Goal: Communication & Community: Participate in discussion

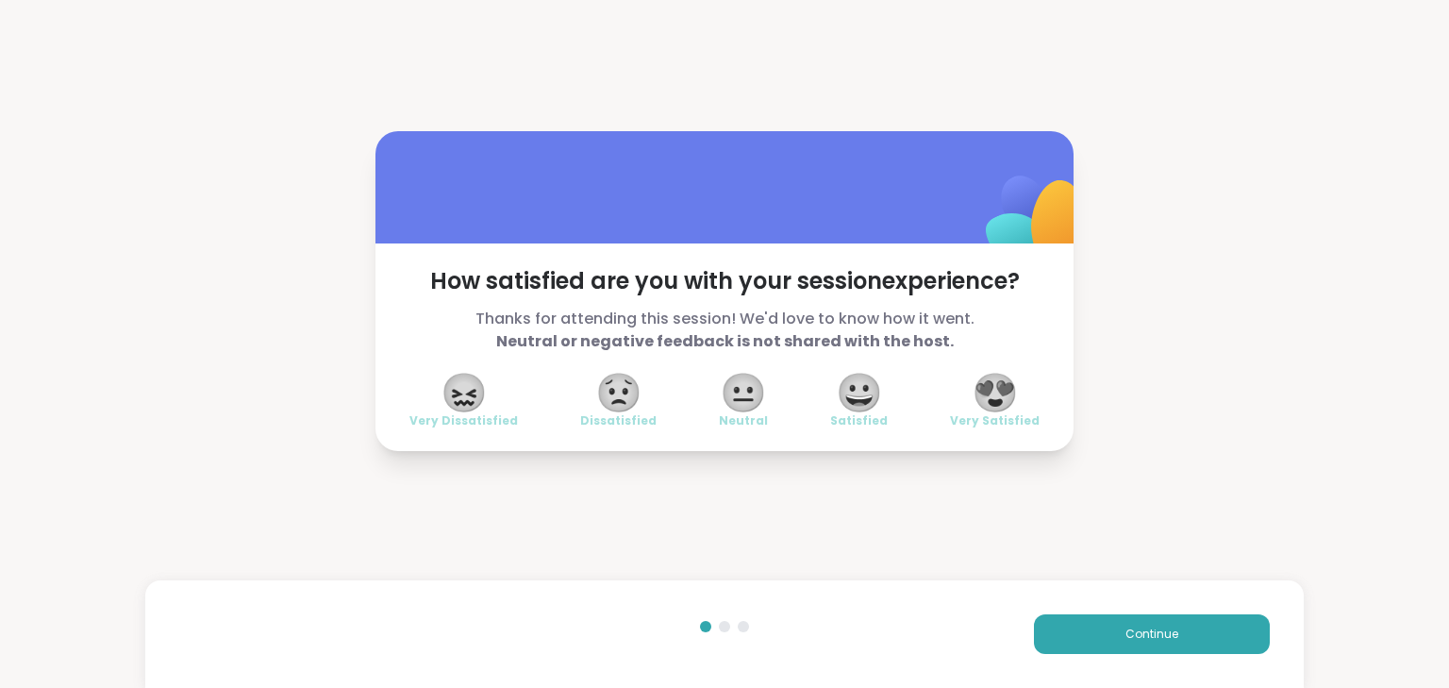
click at [981, 384] on span "😍" at bounding box center [995, 392] width 47 height 34
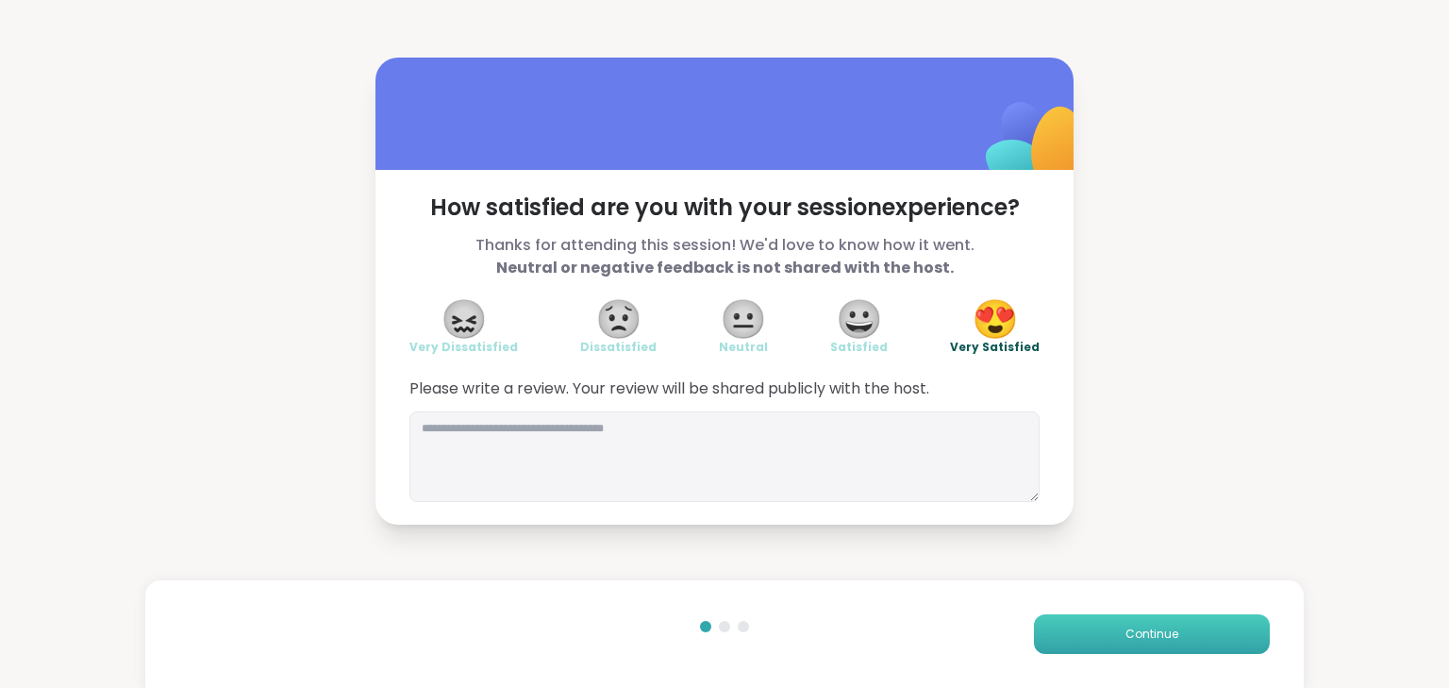
click at [1141, 634] on span "Continue" at bounding box center [1152, 633] width 53 height 17
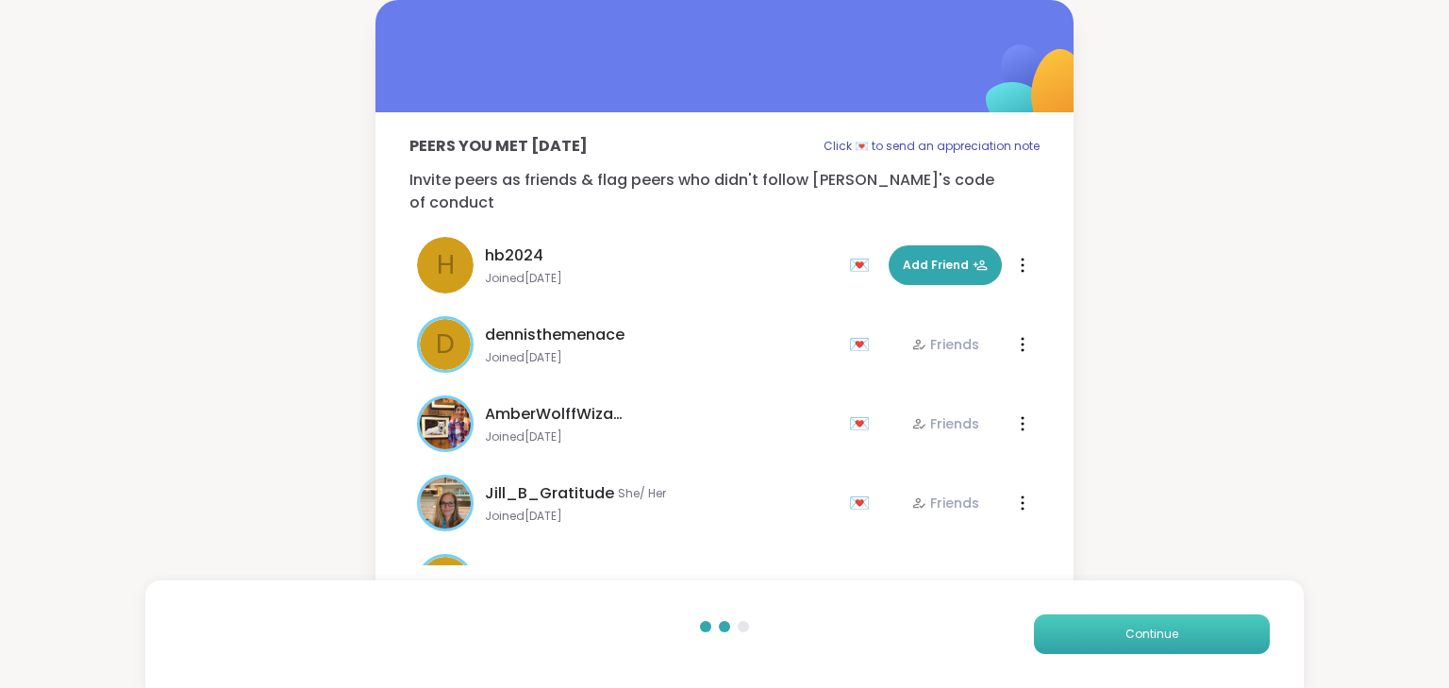
click at [1137, 633] on span "Continue" at bounding box center [1152, 633] width 53 height 17
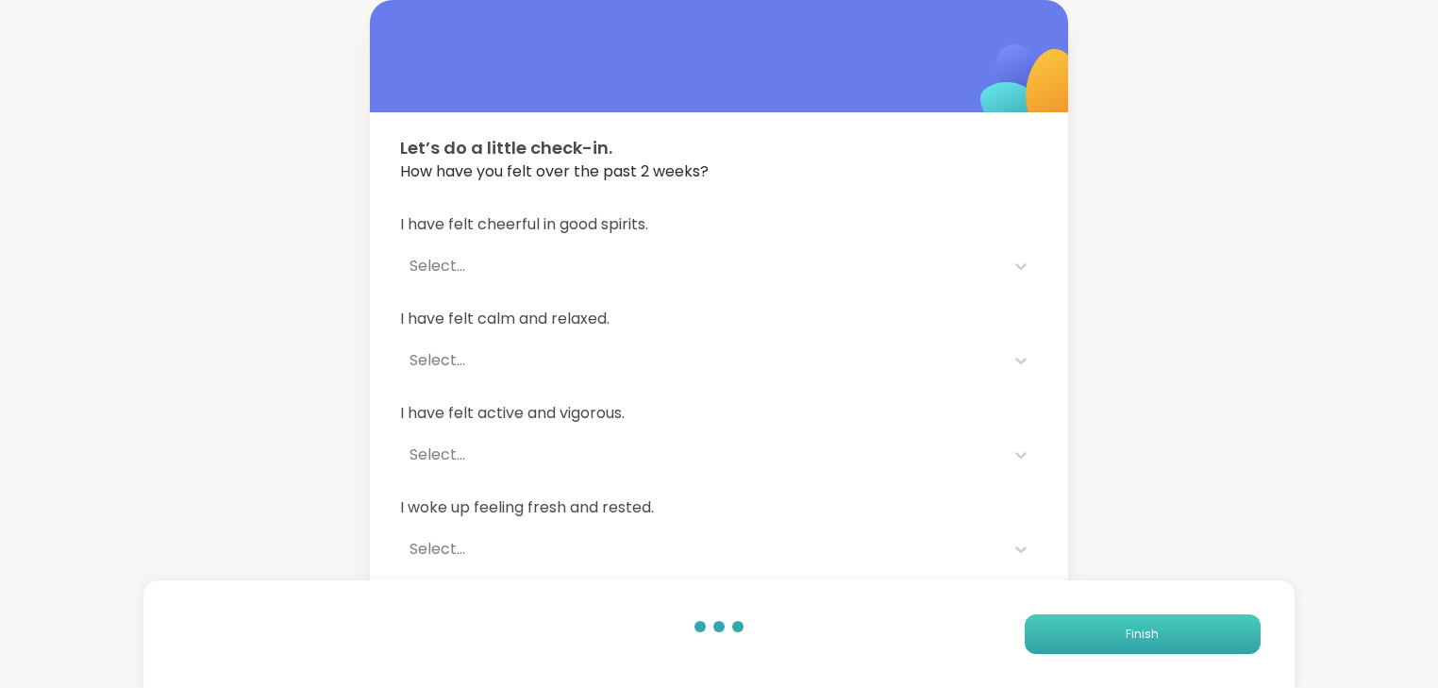
click at [1135, 634] on span "Finish" at bounding box center [1142, 633] width 33 height 17
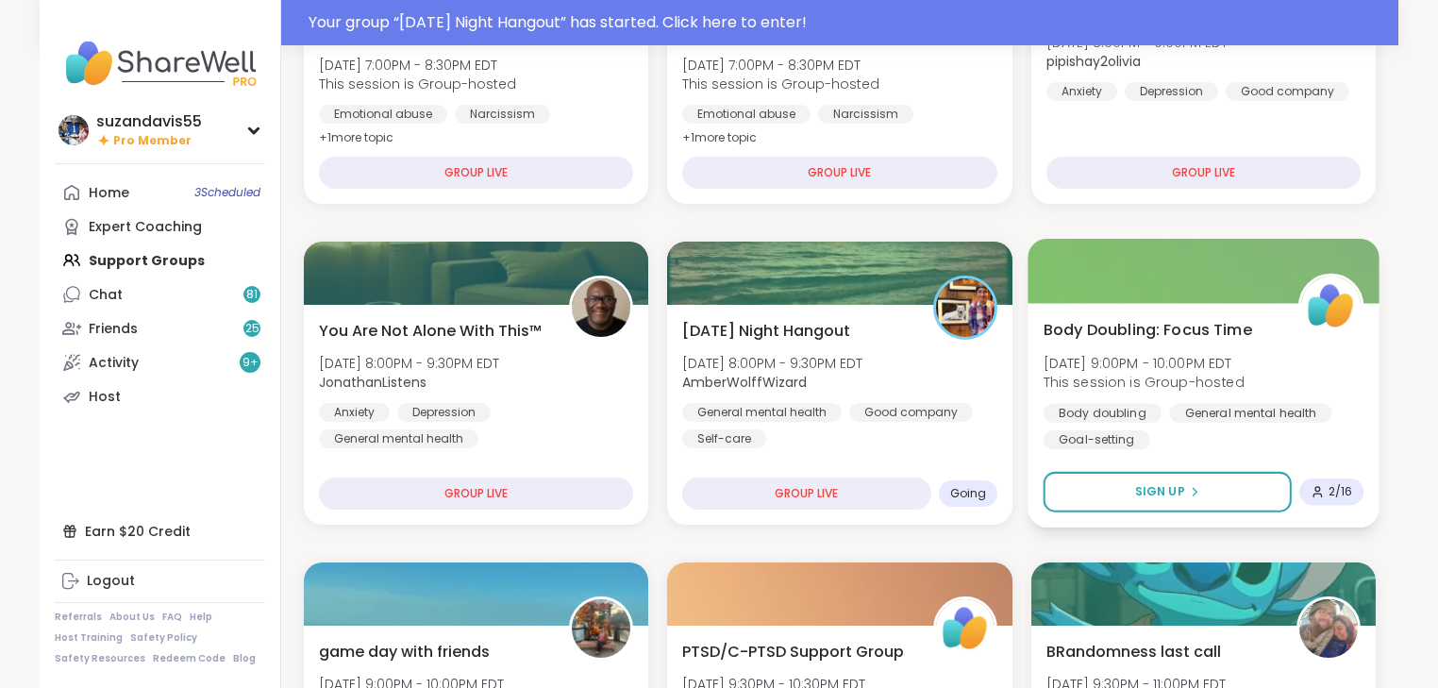
scroll to position [377, 0]
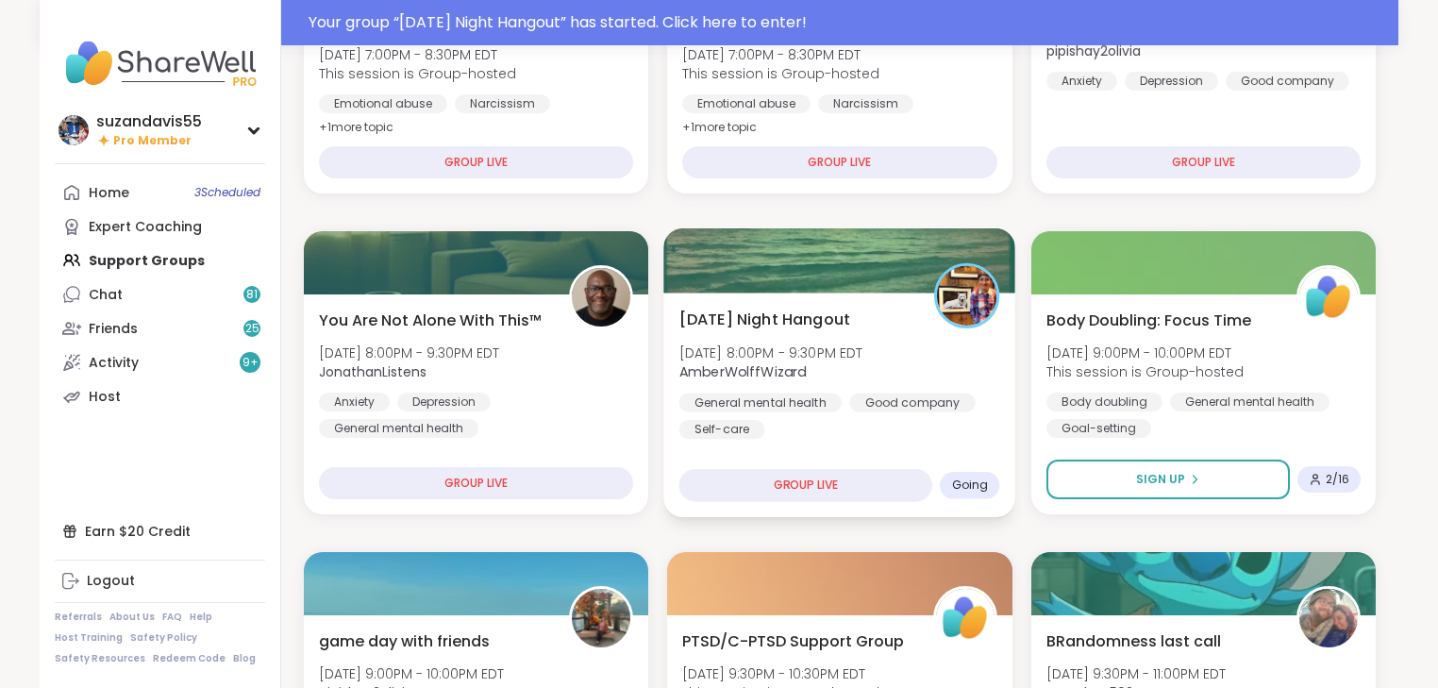
click at [776, 396] on div "General mental health" at bounding box center [760, 401] width 162 height 19
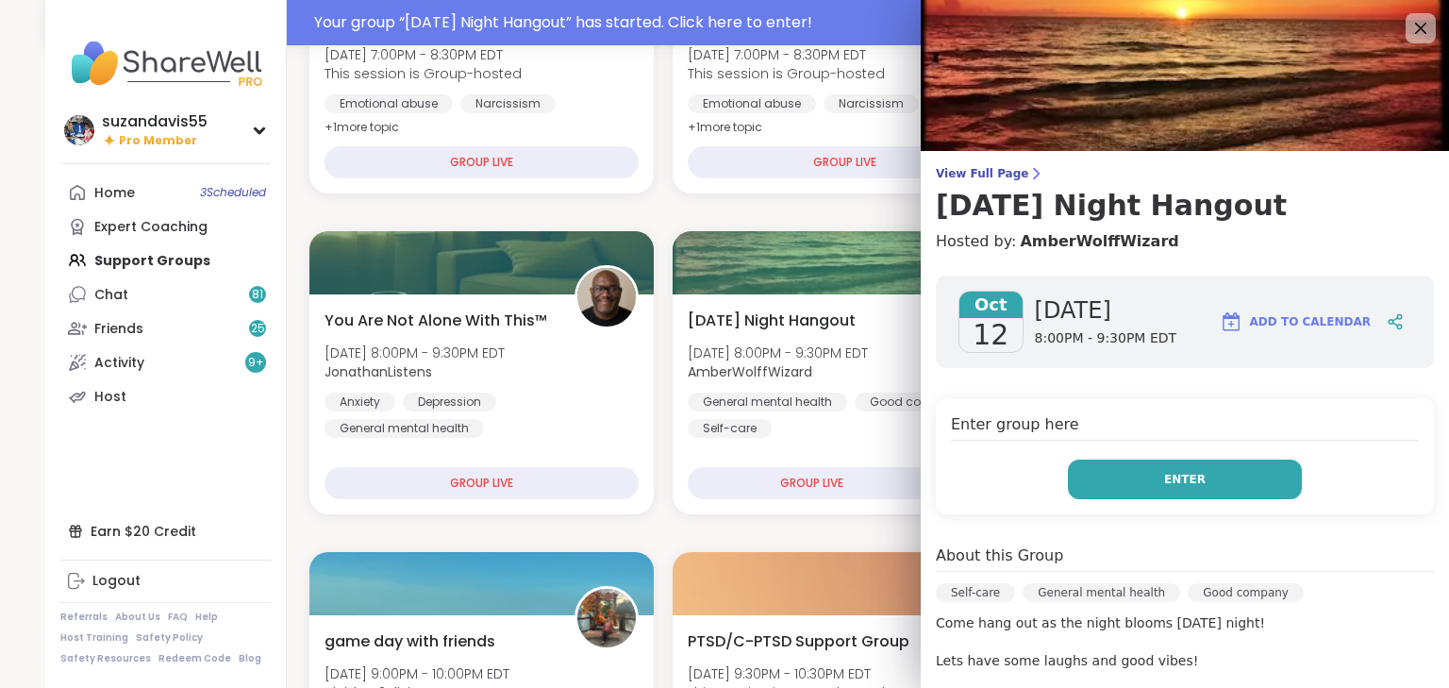
click at [1206, 479] on button "Enter" at bounding box center [1185, 479] width 234 height 40
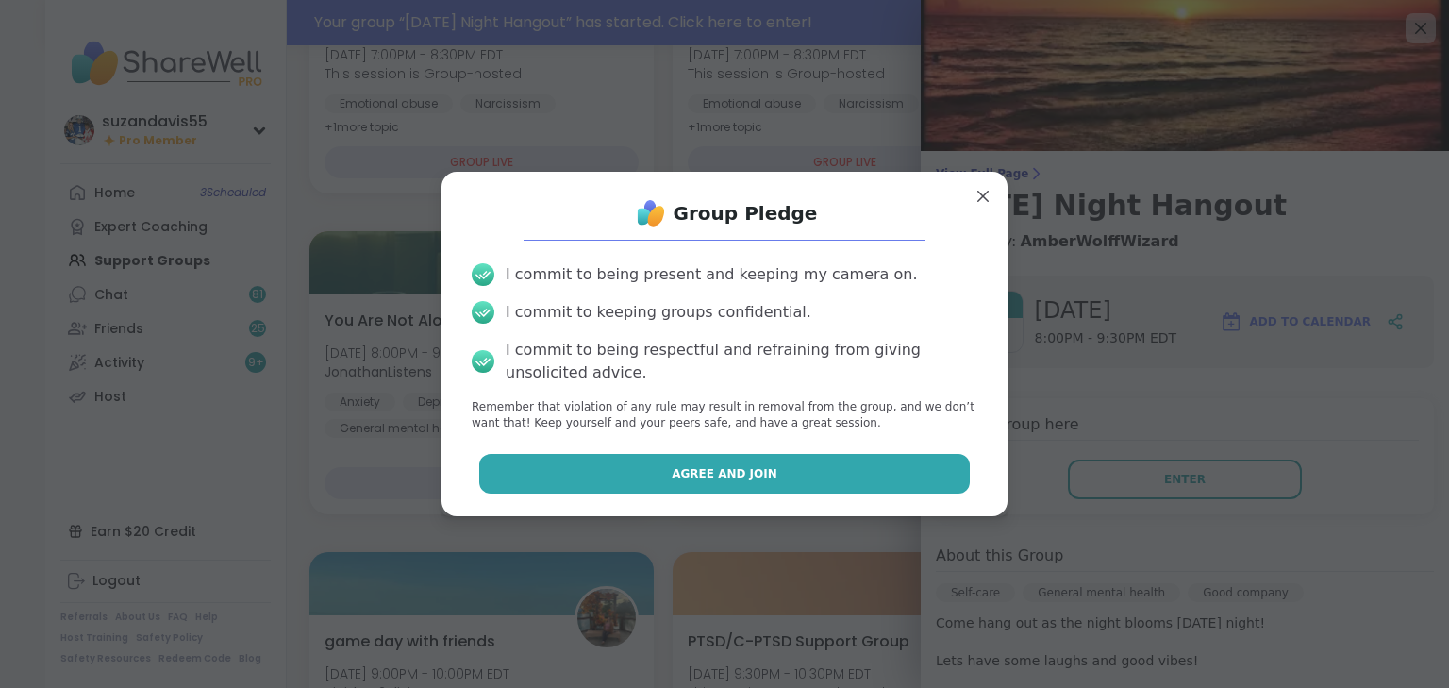
click at [917, 477] on button "Agree and Join" at bounding box center [725, 474] width 492 height 40
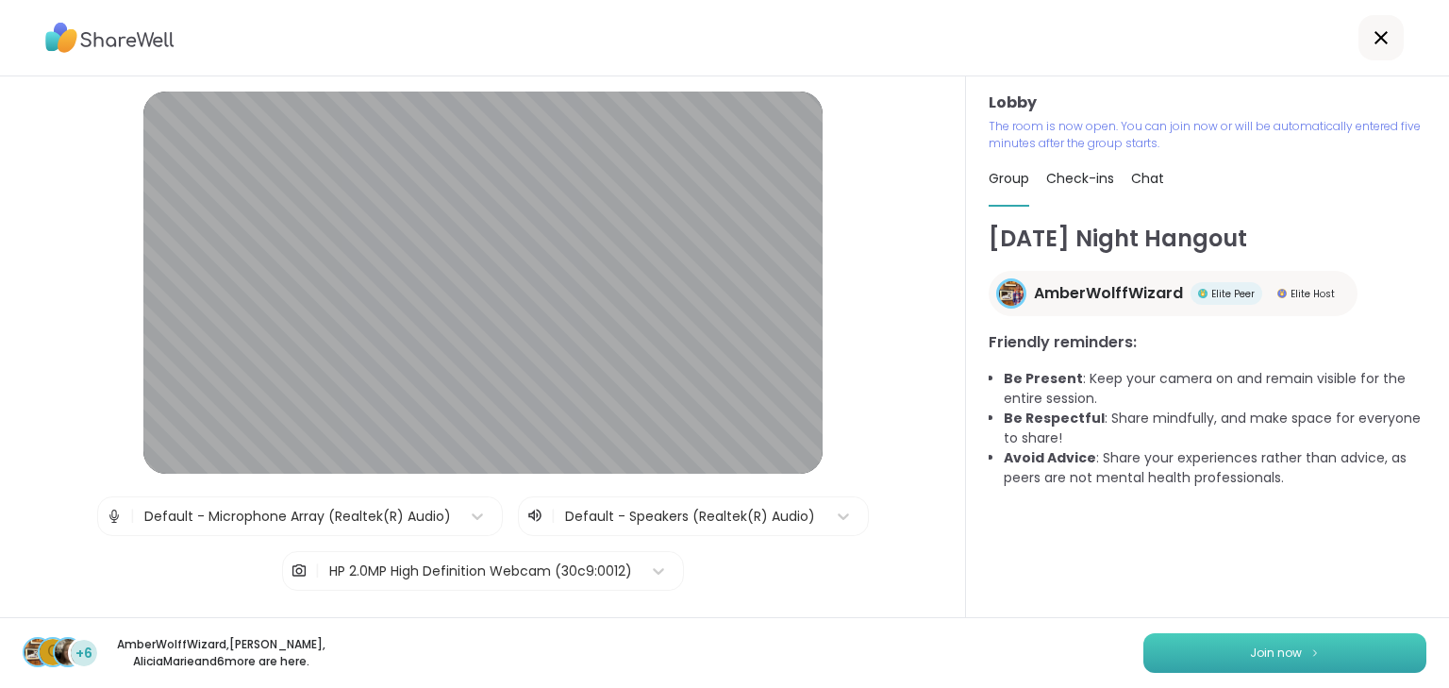
click at [1265, 649] on span "Join now" at bounding box center [1276, 652] width 52 height 17
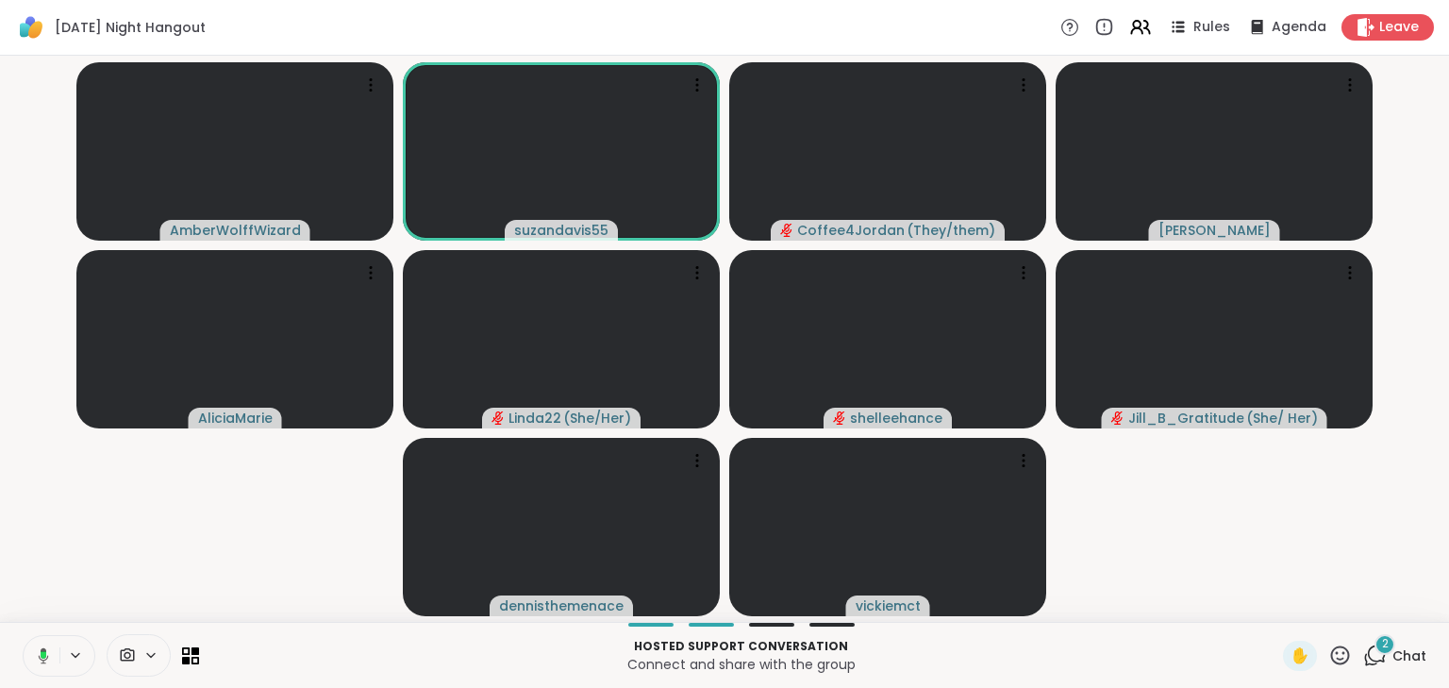
click at [43, 653] on icon at bounding box center [40, 655] width 17 height 17
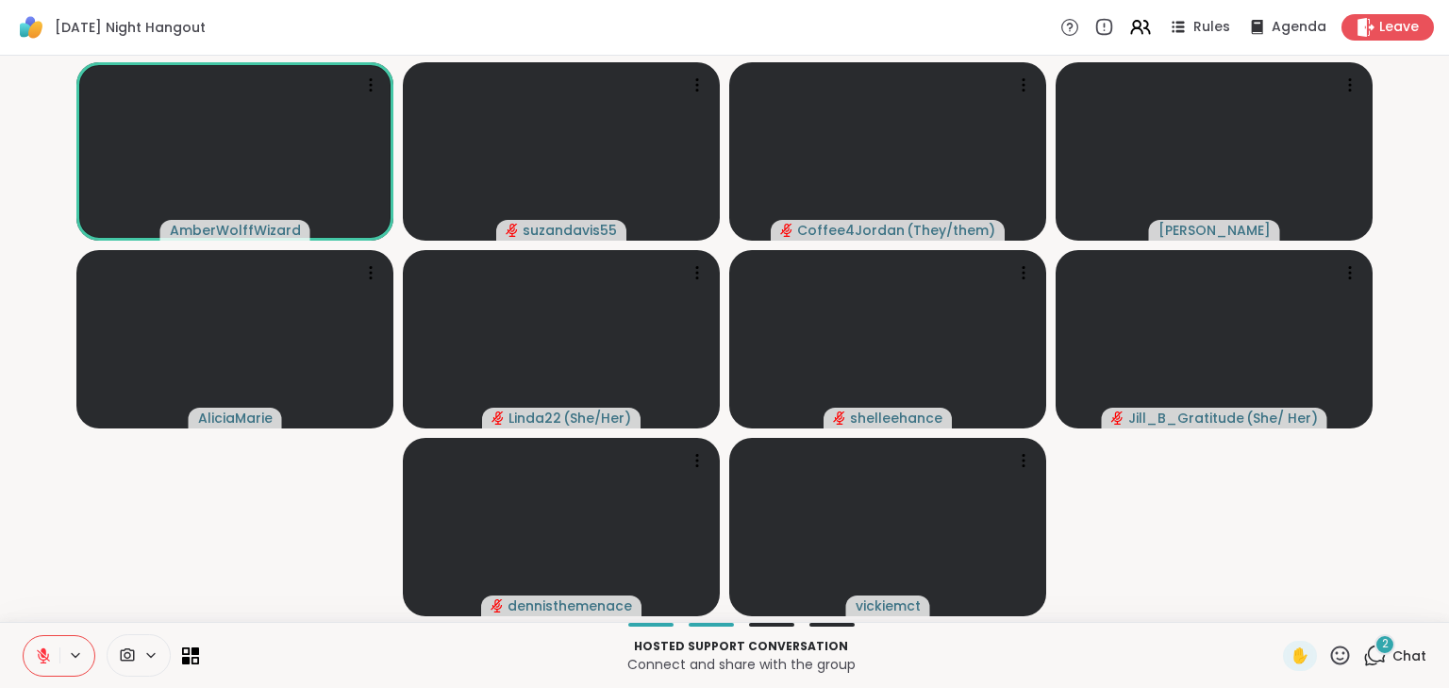
click at [49, 657] on icon at bounding box center [43, 655] width 17 height 17
click at [1154, 521] on video-player-container "AmberWolffWizard suzandavis55 Coffee4Jordan ( They/them ) [PERSON_NAME] Linda22…" at bounding box center [724, 338] width 1426 height 551
click at [48, 659] on icon at bounding box center [43, 655] width 17 height 17
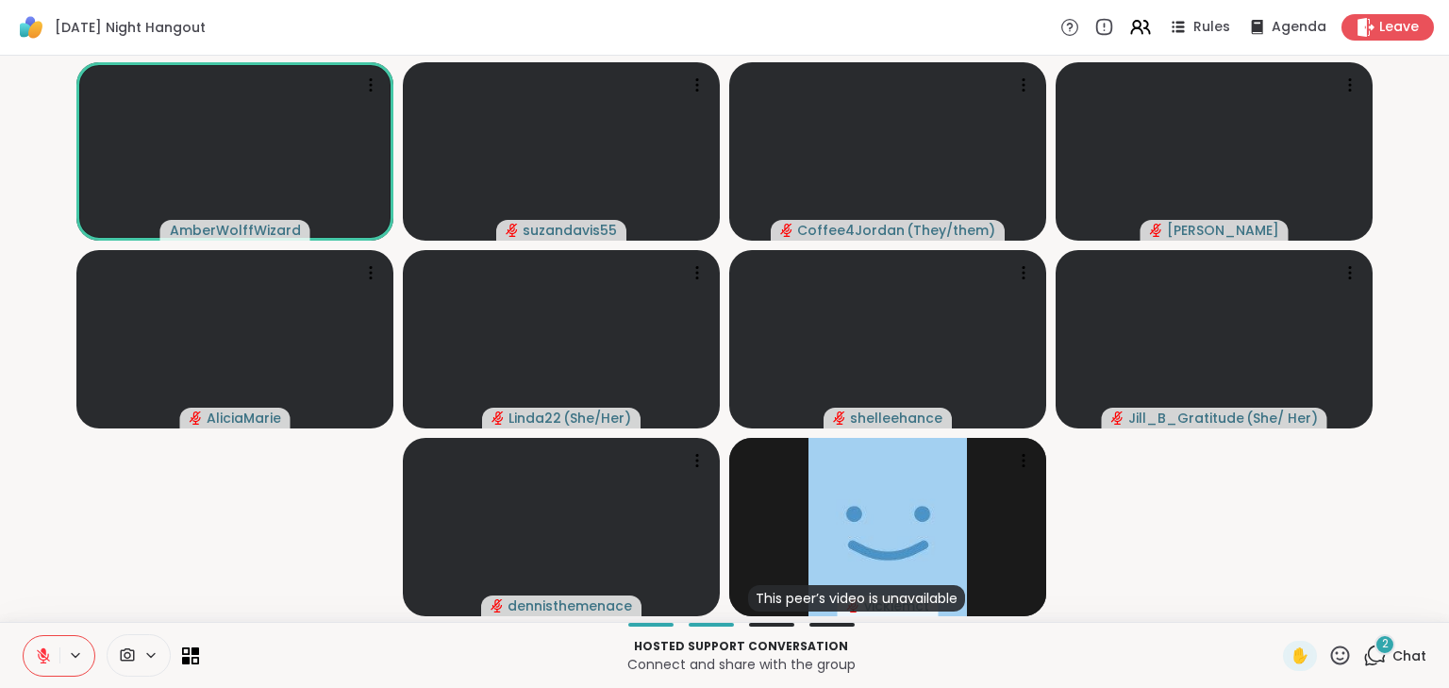
click at [45, 658] on icon at bounding box center [43, 655] width 13 height 13
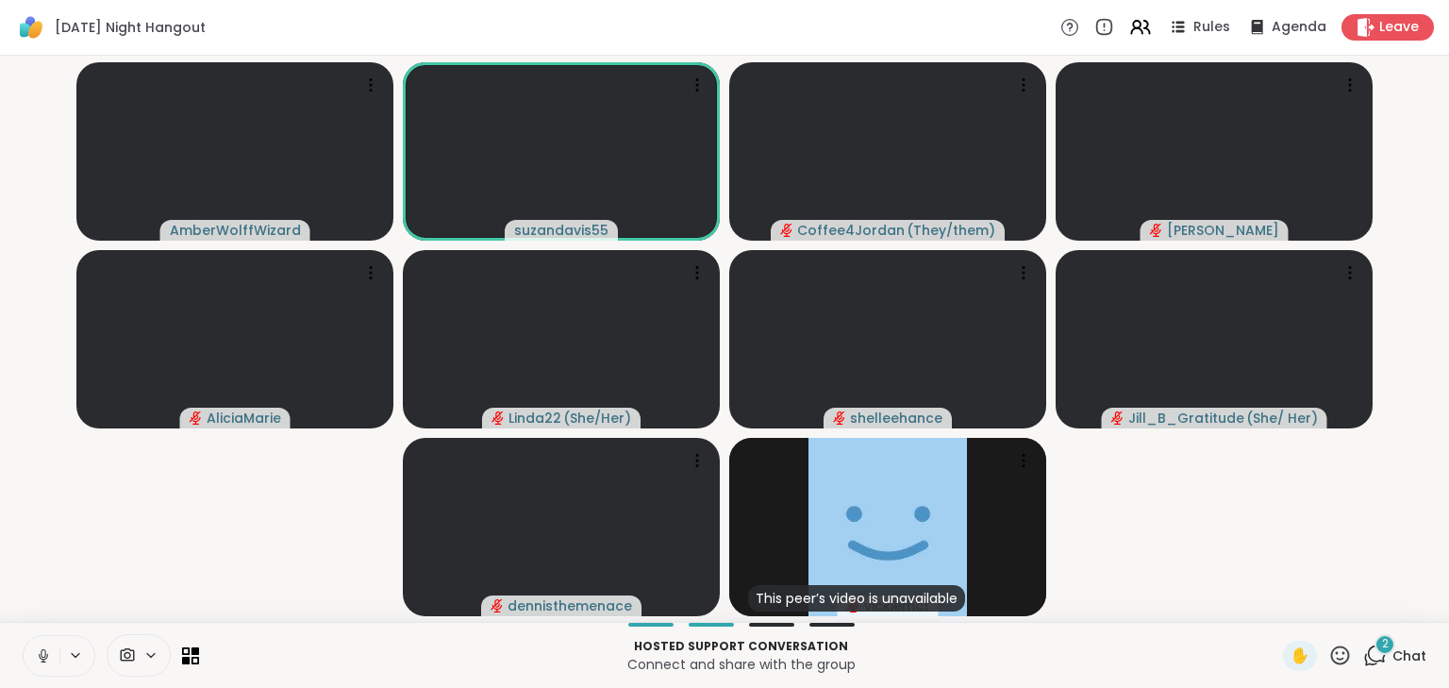
click at [38, 649] on icon at bounding box center [43, 655] width 17 height 17
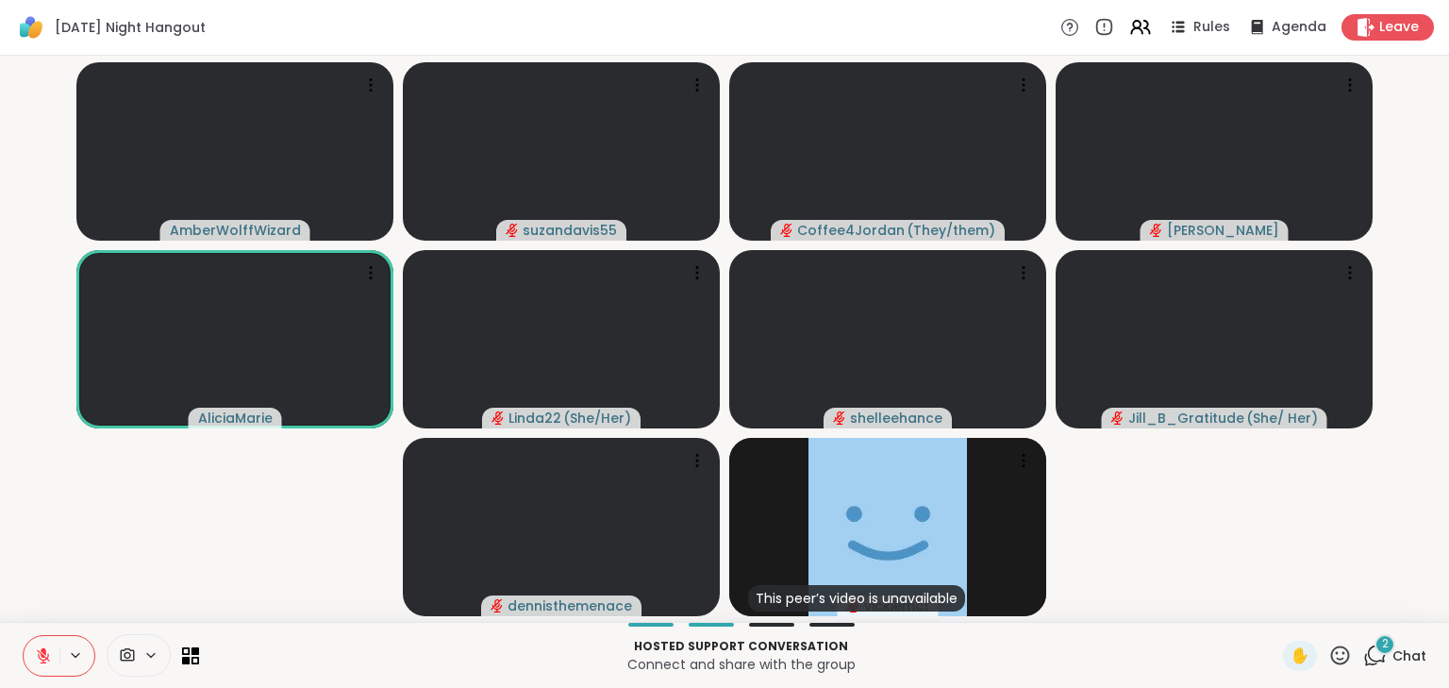
drag, startPoint x: 42, startPoint y: 657, endPoint x: 79, endPoint y: 657, distance: 37.7
click at [43, 657] on icon at bounding box center [43, 655] width 17 height 17
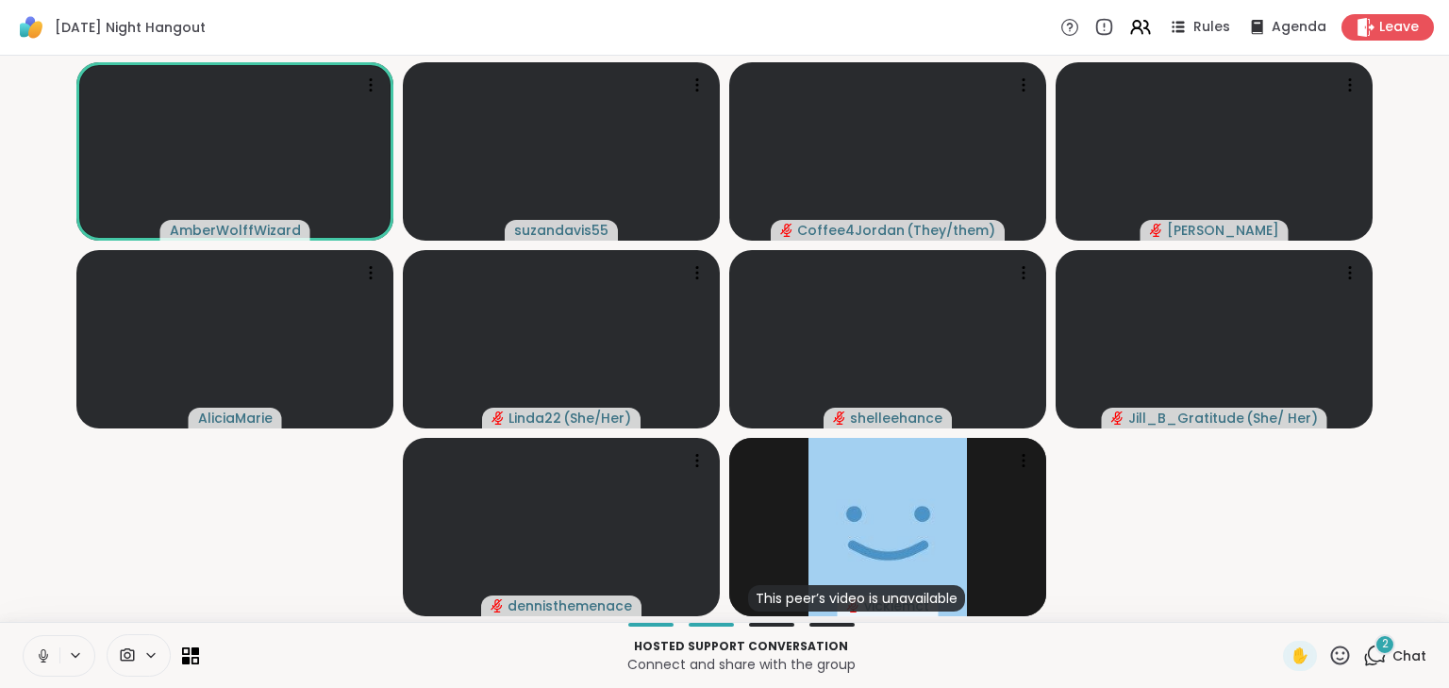
click at [35, 659] on icon at bounding box center [43, 655] width 17 height 17
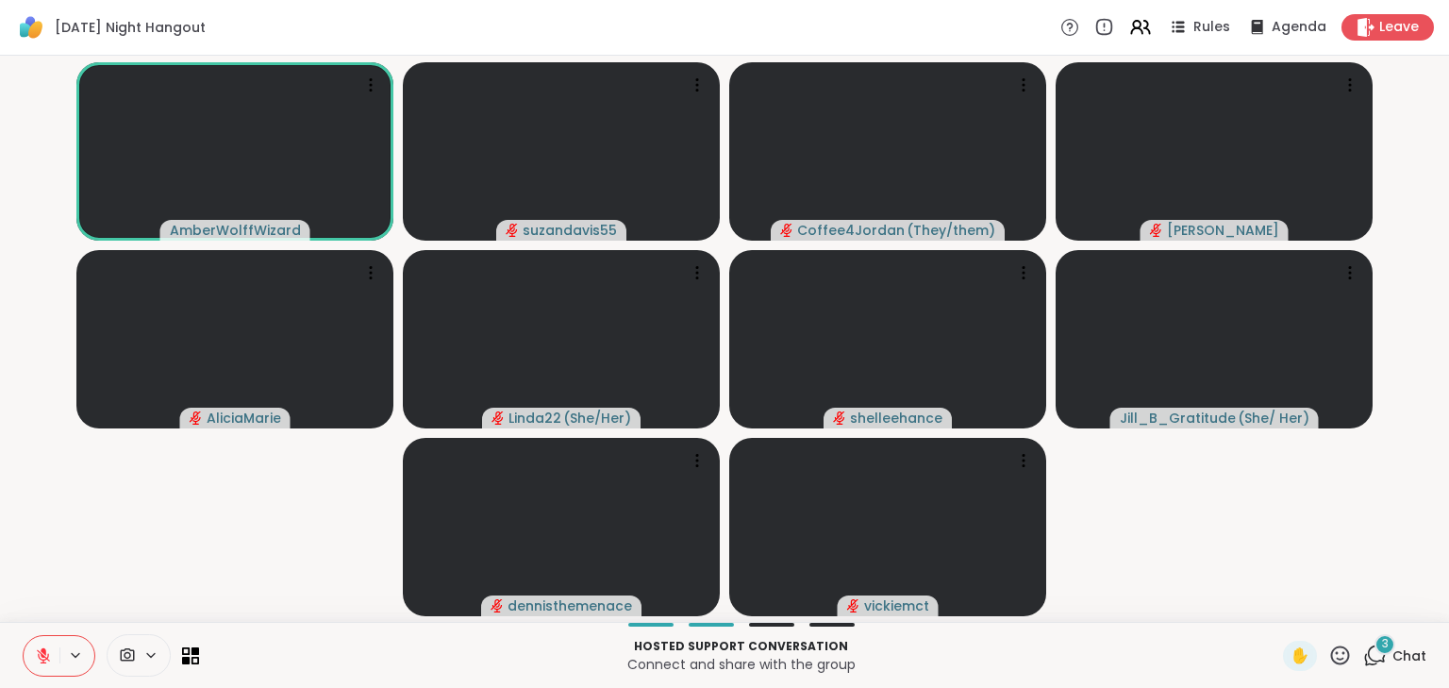
click at [47, 659] on icon at bounding box center [43, 655] width 13 height 13
click at [39, 653] on icon at bounding box center [43, 656] width 9 height 6
click at [24, 636] on button at bounding box center [42, 656] width 36 height 40
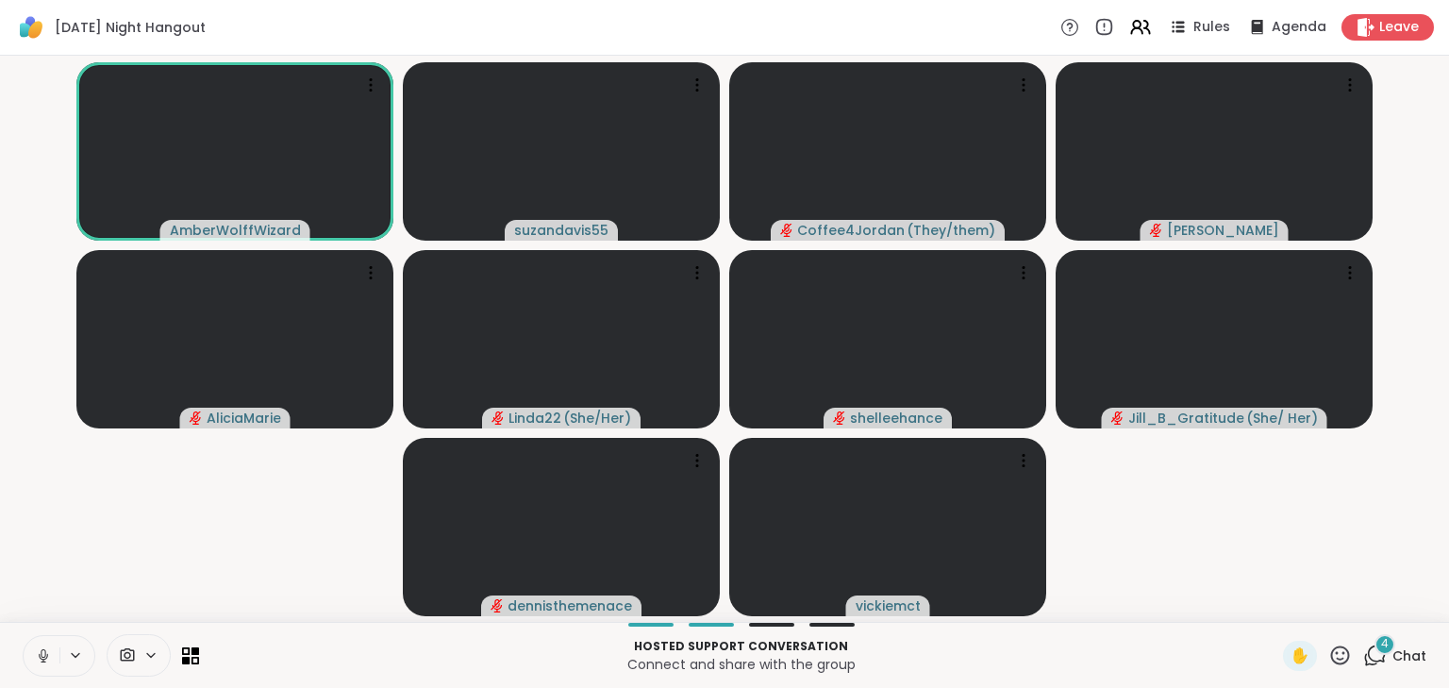
click at [42, 656] on icon at bounding box center [43, 653] width 5 height 8
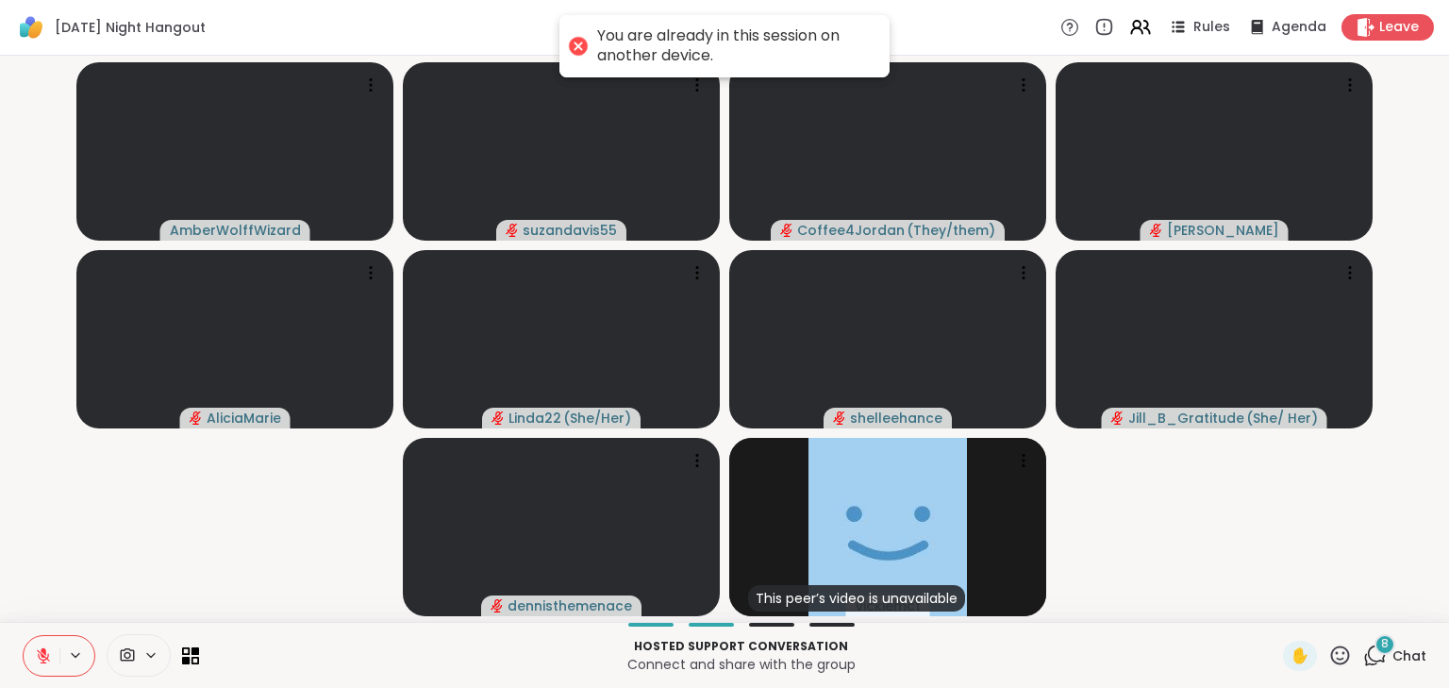
click at [27, 658] on button at bounding box center [42, 656] width 36 height 40
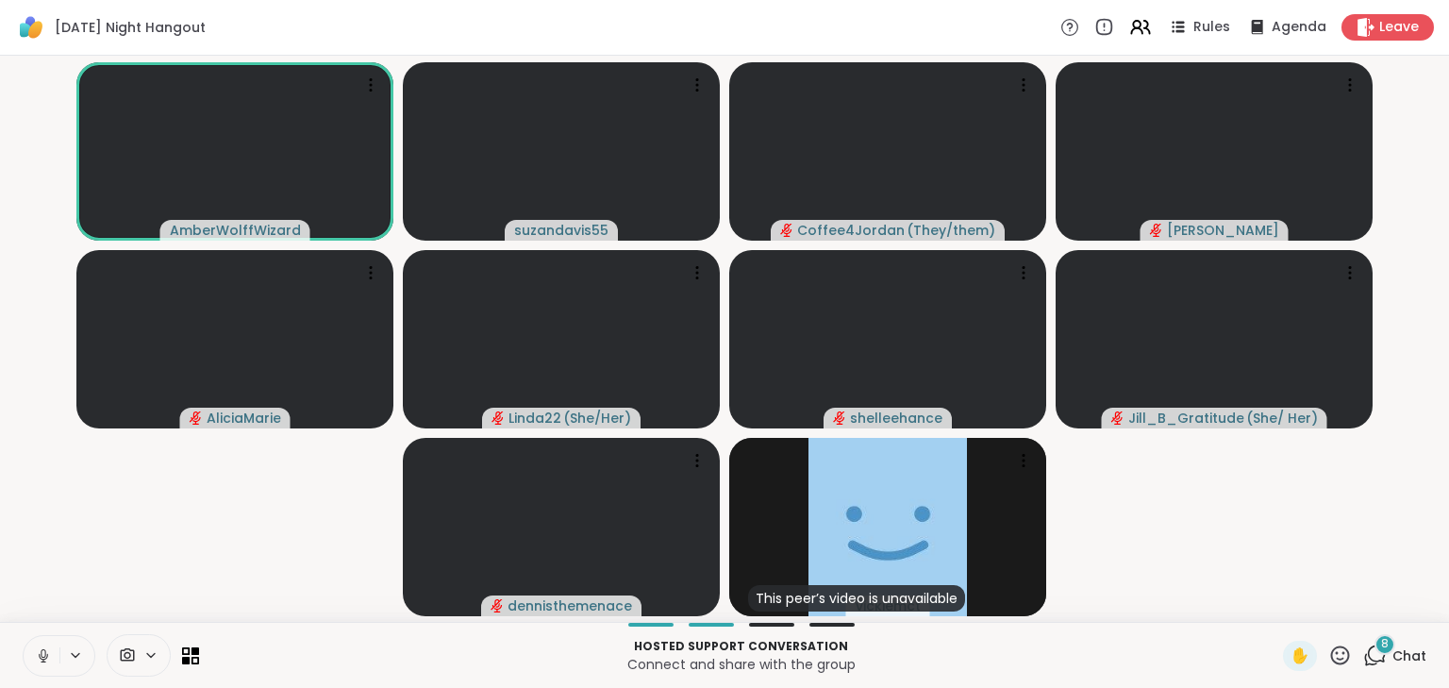
click at [35, 656] on icon at bounding box center [43, 655] width 17 height 17
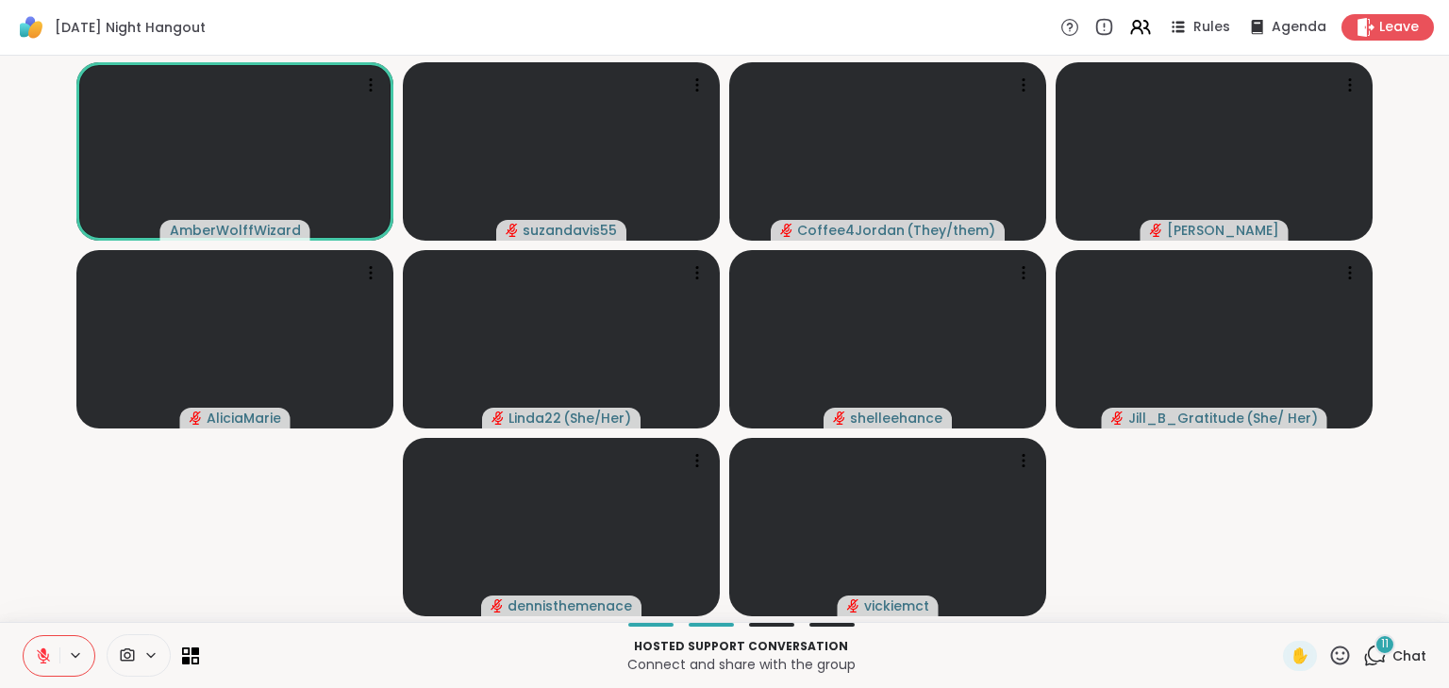
click at [45, 642] on button at bounding box center [42, 656] width 36 height 40
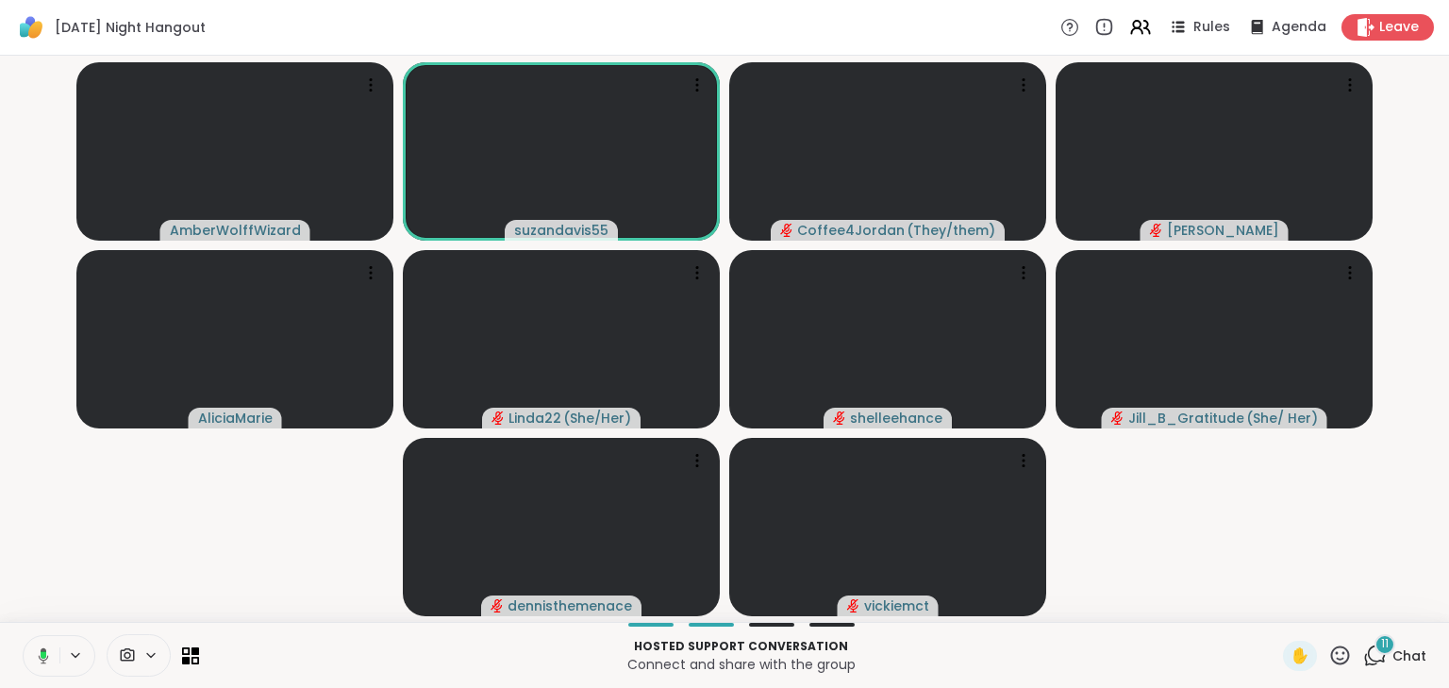
click at [42, 654] on icon at bounding box center [44, 655] width 6 height 8
